Goal: Find specific page/section: Find specific page/section

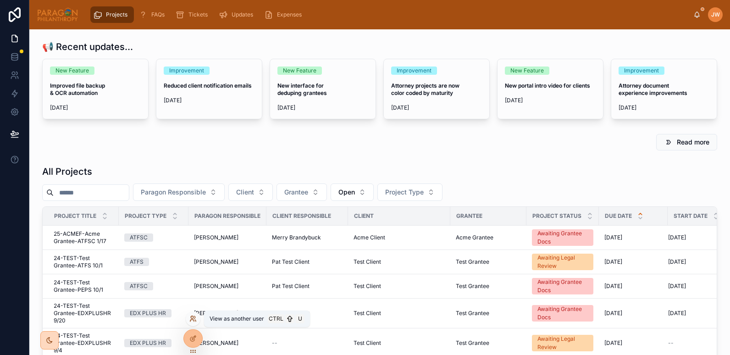
click at [192, 320] on icon at bounding box center [192, 318] width 7 height 7
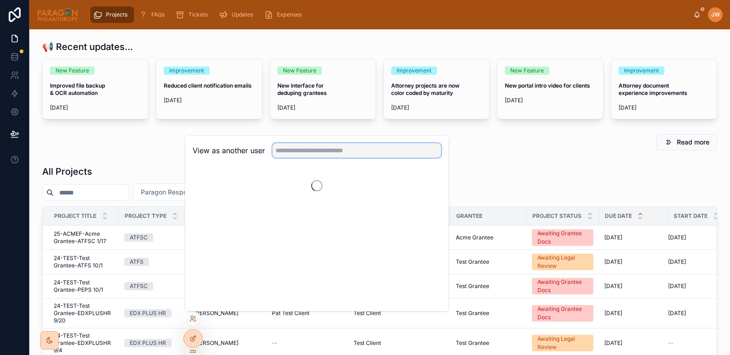
click at [302, 153] on input "text" at bounding box center [357, 150] width 169 height 15
type input "*****"
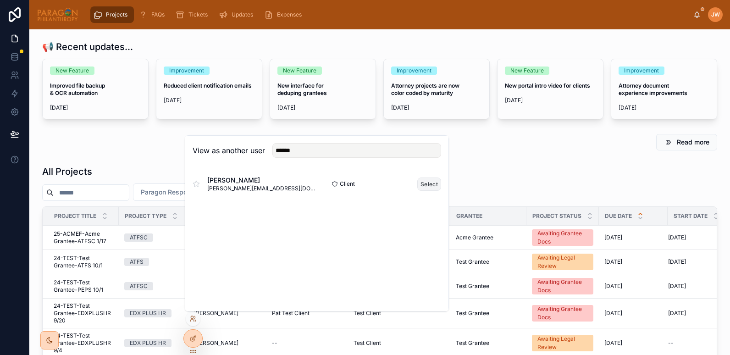
click at [435, 184] on button "Select" at bounding box center [430, 184] width 24 height 13
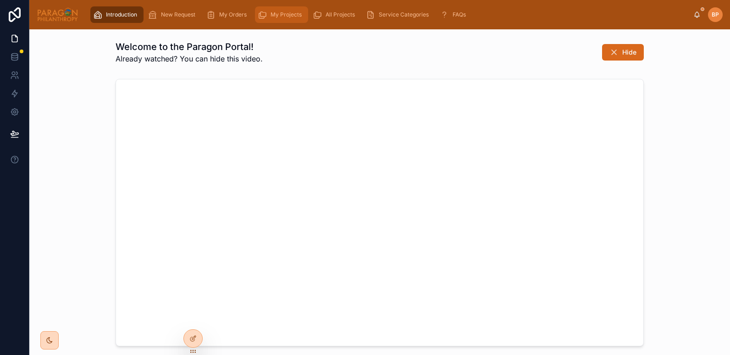
click at [275, 14] on span "My Projects" at bounding box center [286, 14] width 31 height 7
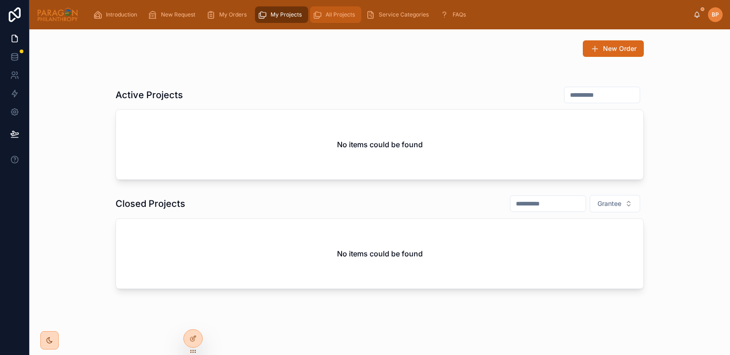
click at [333, 19] on div "All Projects" at bounding box center [336, 14] width 46 height 15
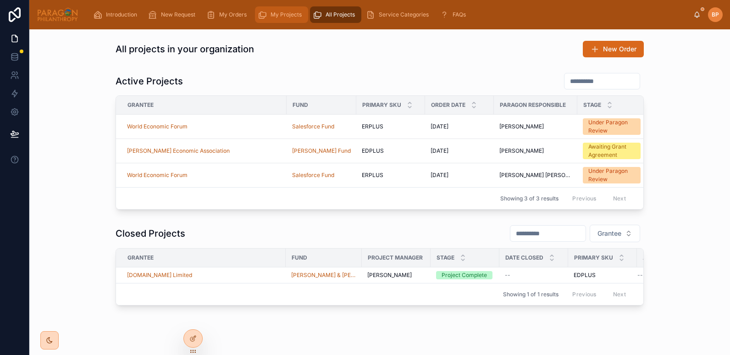
click at [279, 11] on span "My Projects" at bounding box center [286, 14] width 31 height 7
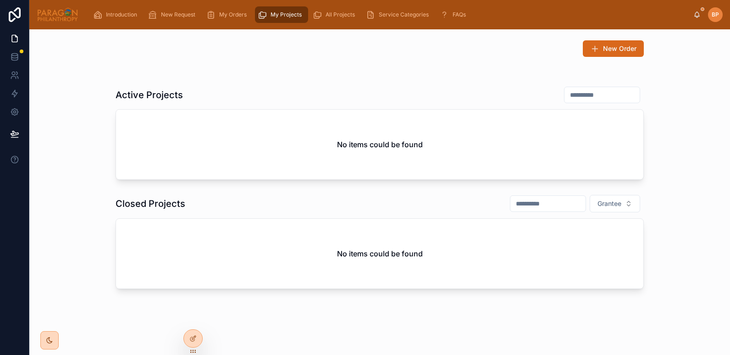
click at [63, 10] on img at bounding box center [58, 14] width 42 height 15
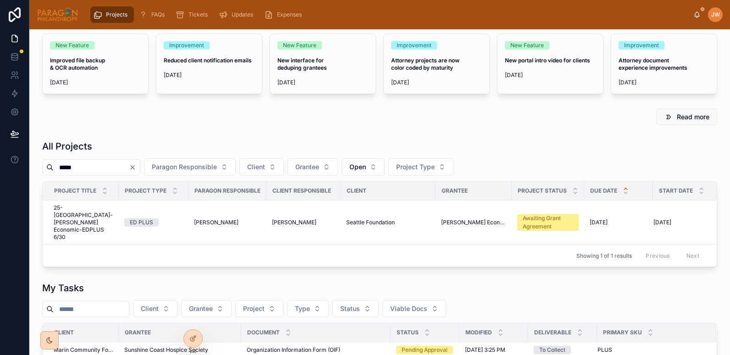
scroll to position [26, 0]
type input "*****"
click at [75, 215] on span "25-SEATTLE-Yalla Rinkeby Economic-EDPLUS 6/30" at bounding box center [84, 222] width 60 height 37
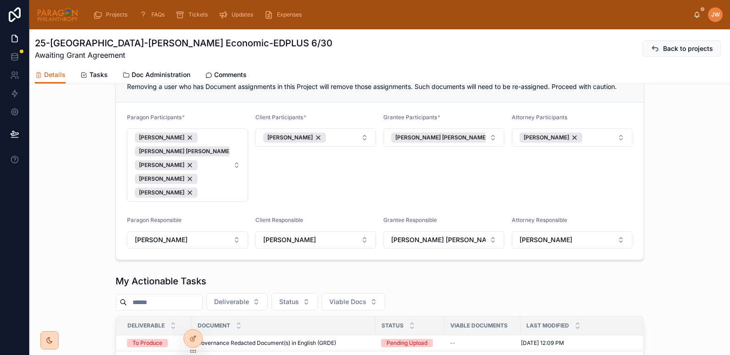
scroll to position [240, 0]
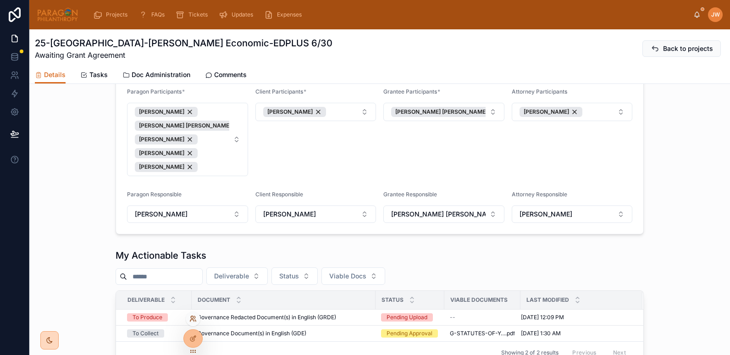
click at [192, 319] on icon at bounding box center [192, 318] width 7 height 7
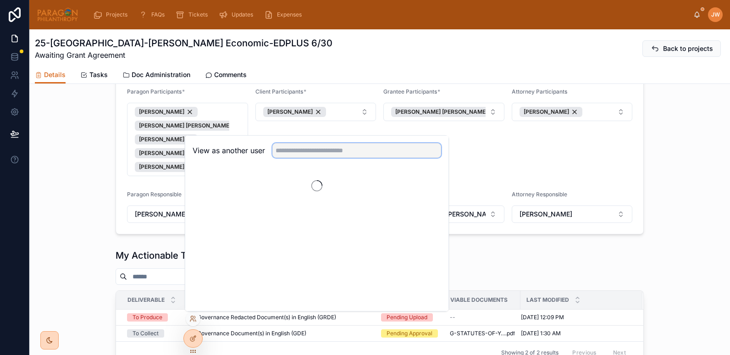
click at [292, 154] on input "text" at bounding box center [357, 150] width 169 height 15
type input "*****"
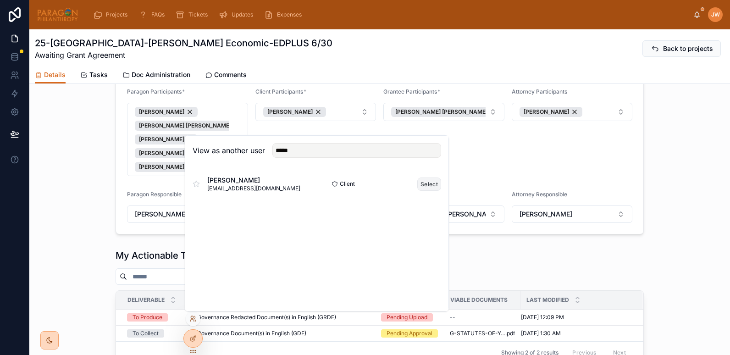
click at [431, 185] on button "Select" at bounding box center [430, 184] width 24 height 13
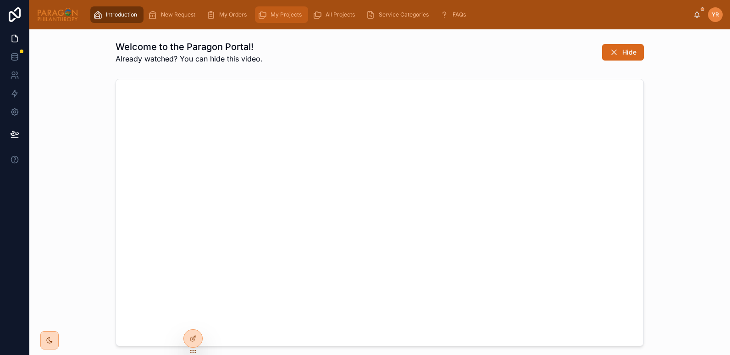
click at [283, 22] on div "My Projects" at bounding box center [282, 14] width 48 height 15
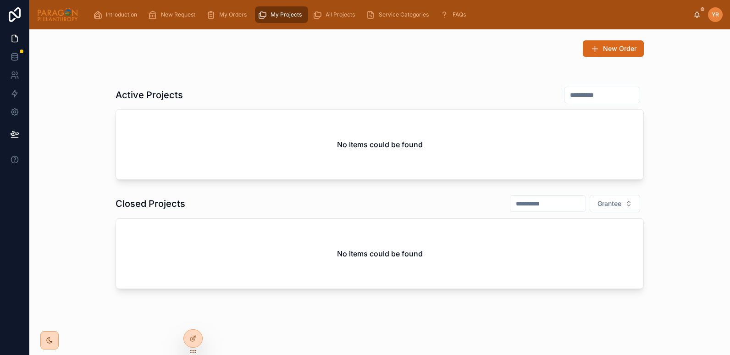
click at [57, 18] on img at bounding box center [58, 14] width 42 height 15
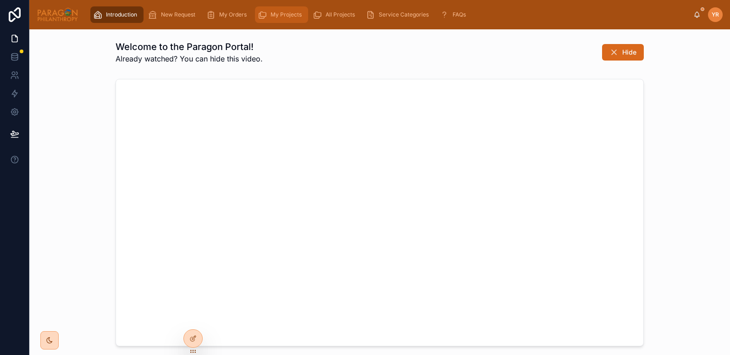
click at [276, 17] on span "My Projects" at bounding box center [286, 14] width 31 height 7
